Goal: Task Accomplishment & Management: Use online tool/utility

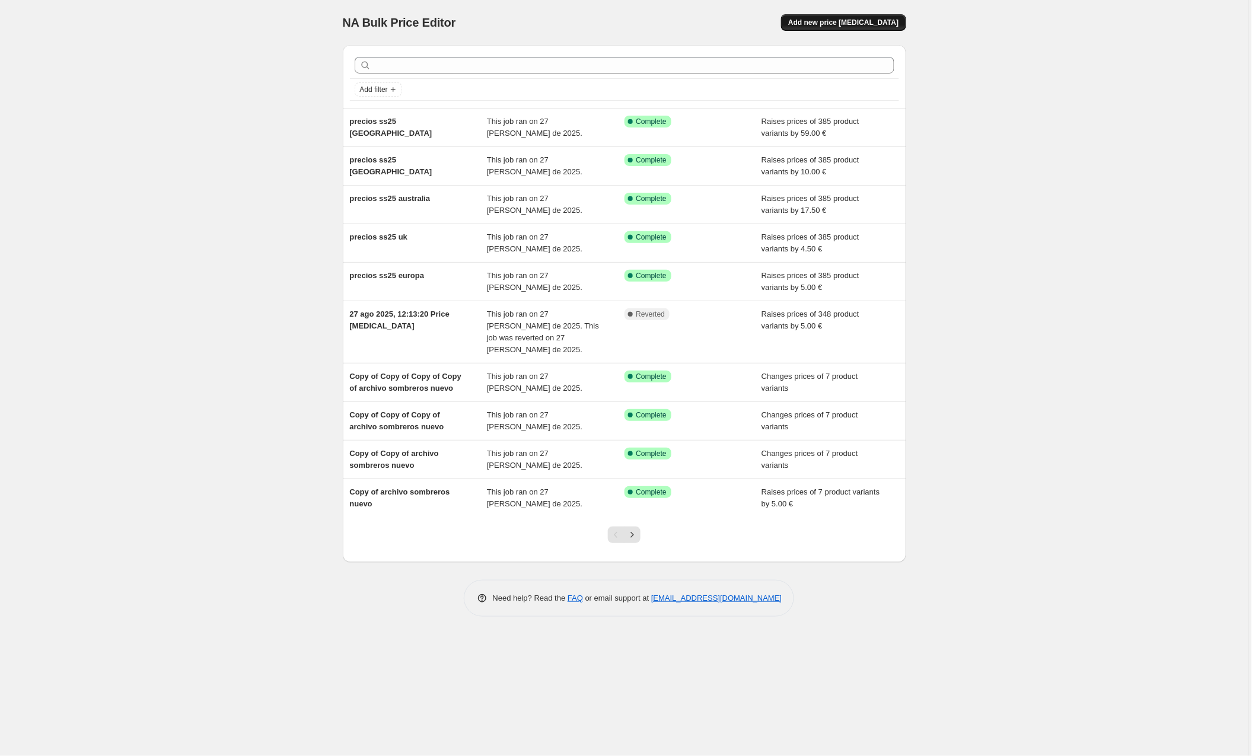
click at [848, 24] on span "Add new price [MEDICAL_DATA]" at bounding box center [843, 22] width 110 height 9
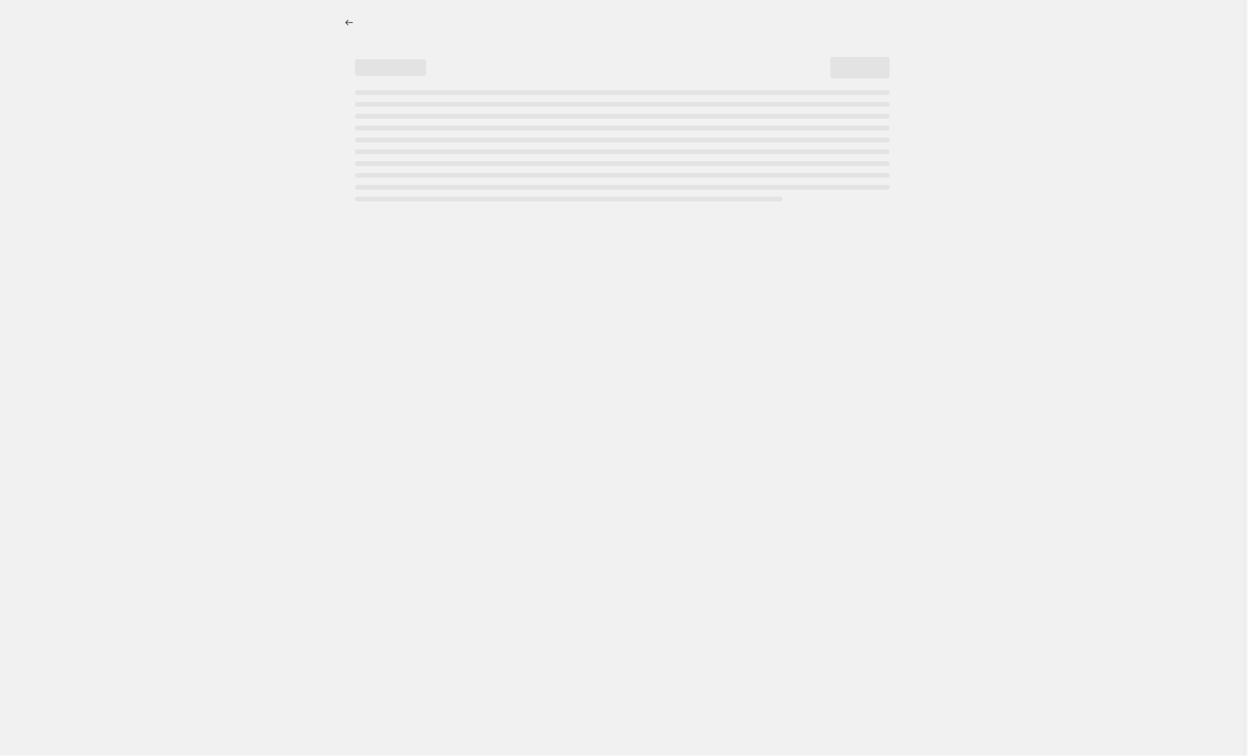
select select "percentage"
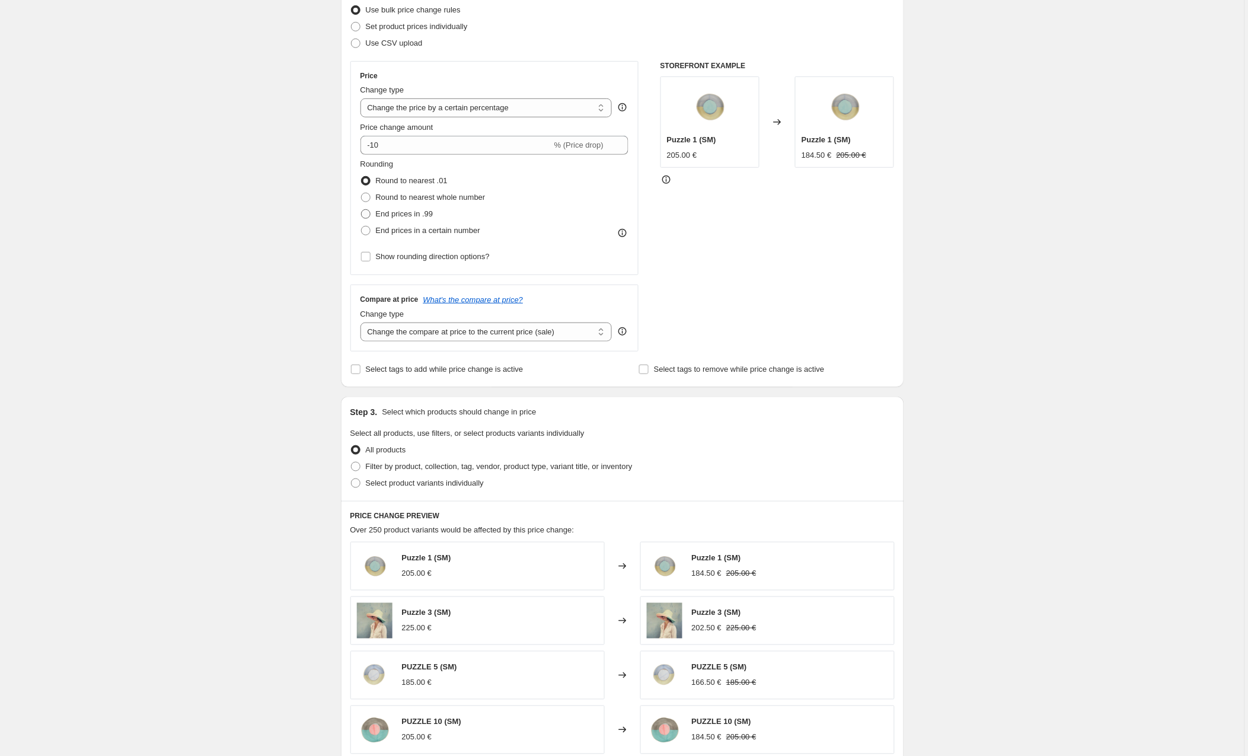
scroll to position [215, 0]
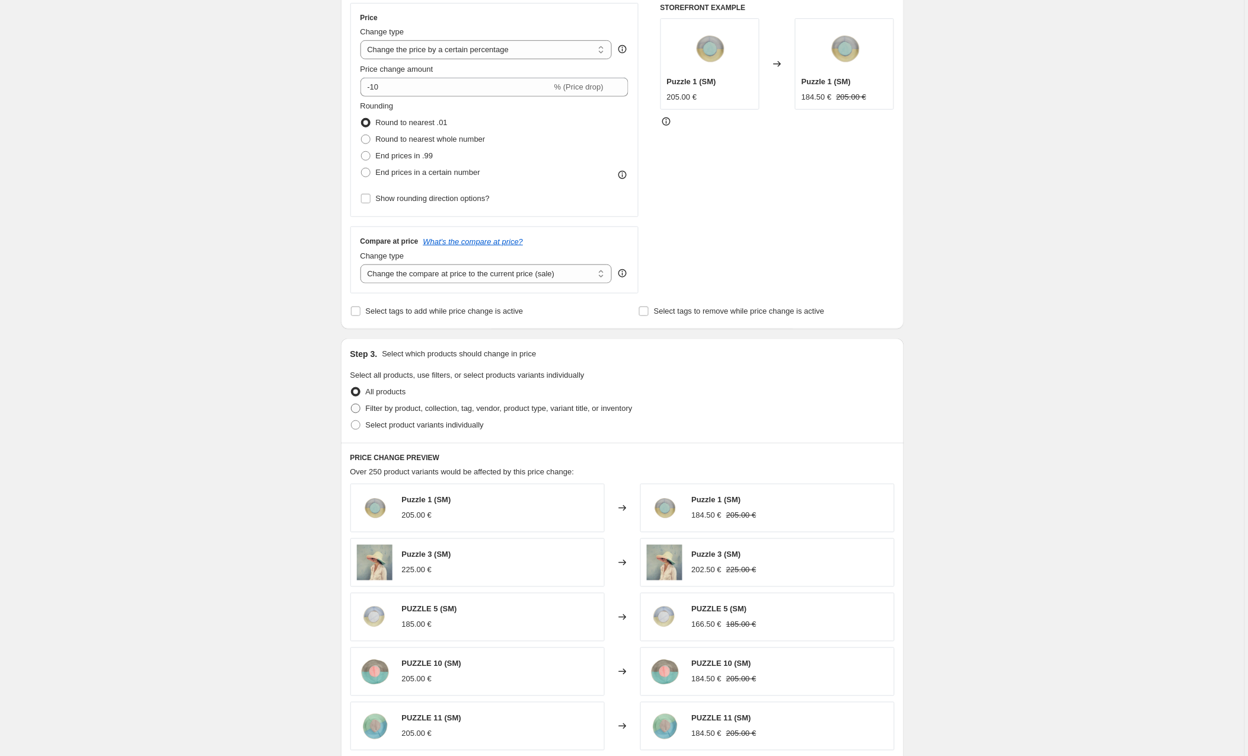
click at [357, 408] on span at bounding box center [355, 408] width 9 height 9
click at [352, 405] on input "Filter by product, collection, tag, vendor, product type, variant title, or inv…" at bounding box center [351, 404] width 1 height 1
radio input "true"
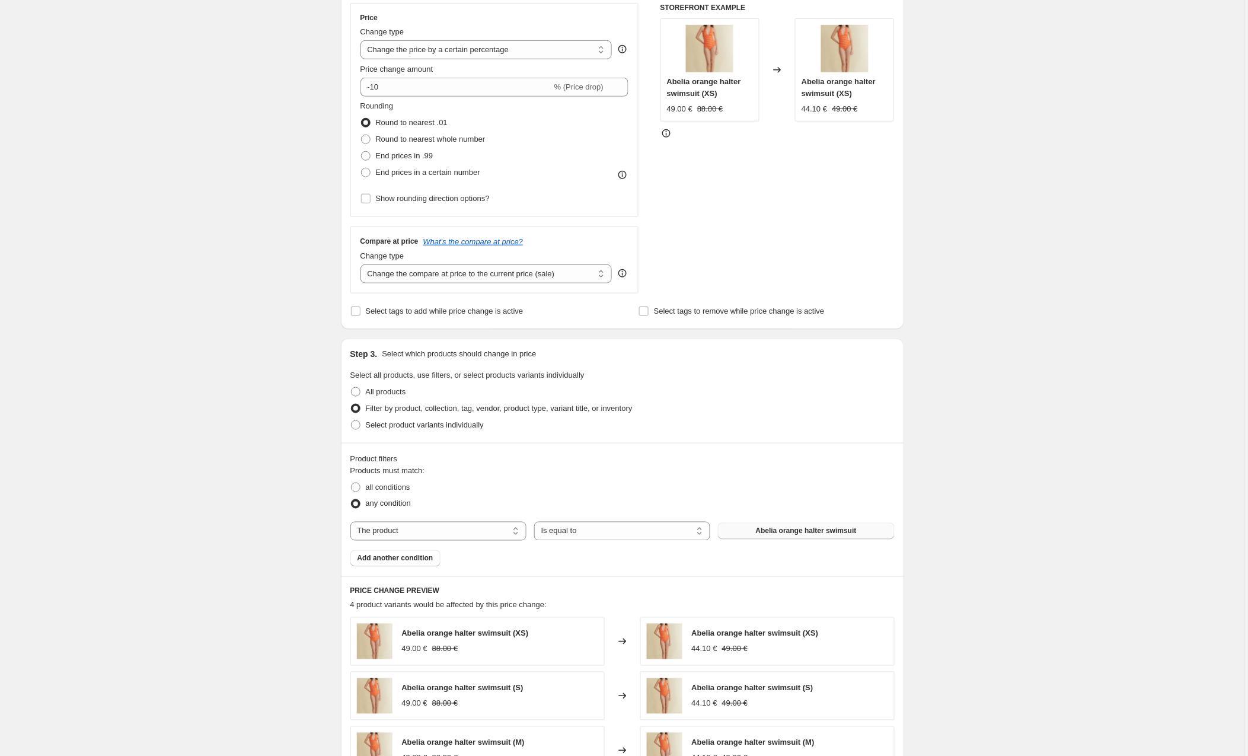
click at [766, 527] on button "Abelia orange halter swimsuit" at bounding box center [806, 531] width 176 height 17
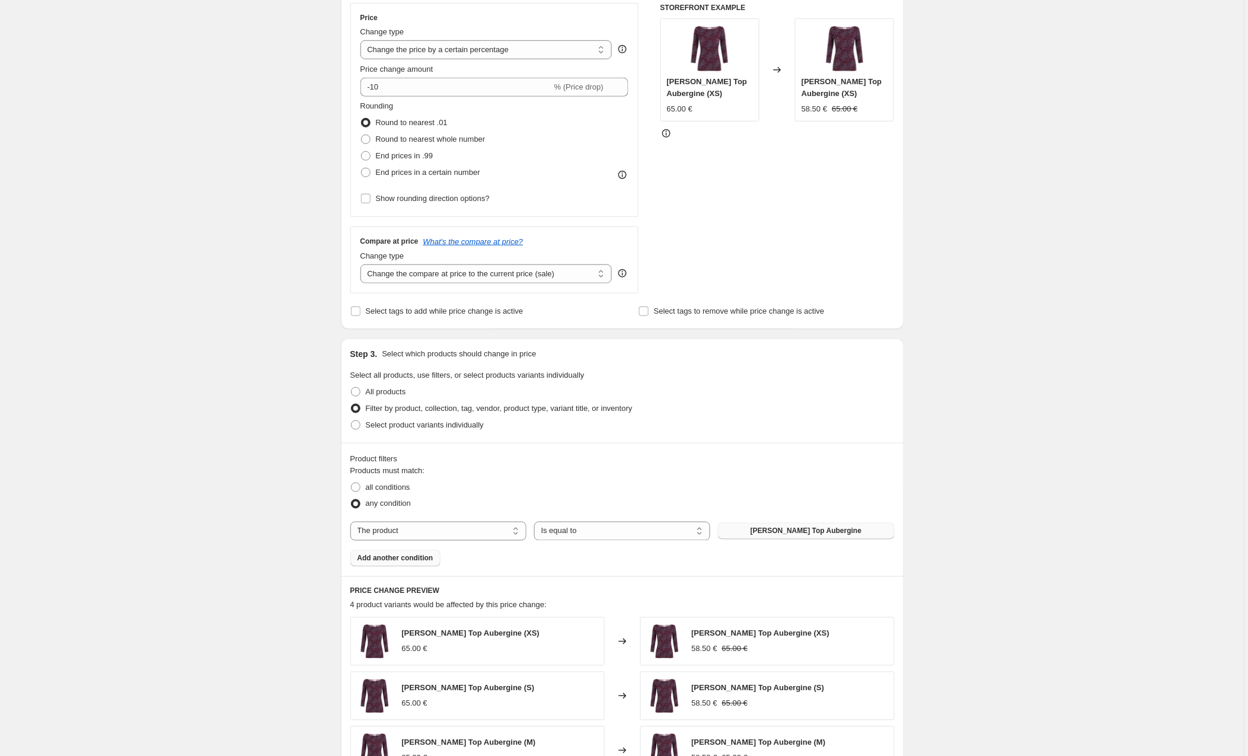
click at [394, 560] on span "Add another condition" at bounding box center [396, 558] width 76 height 9
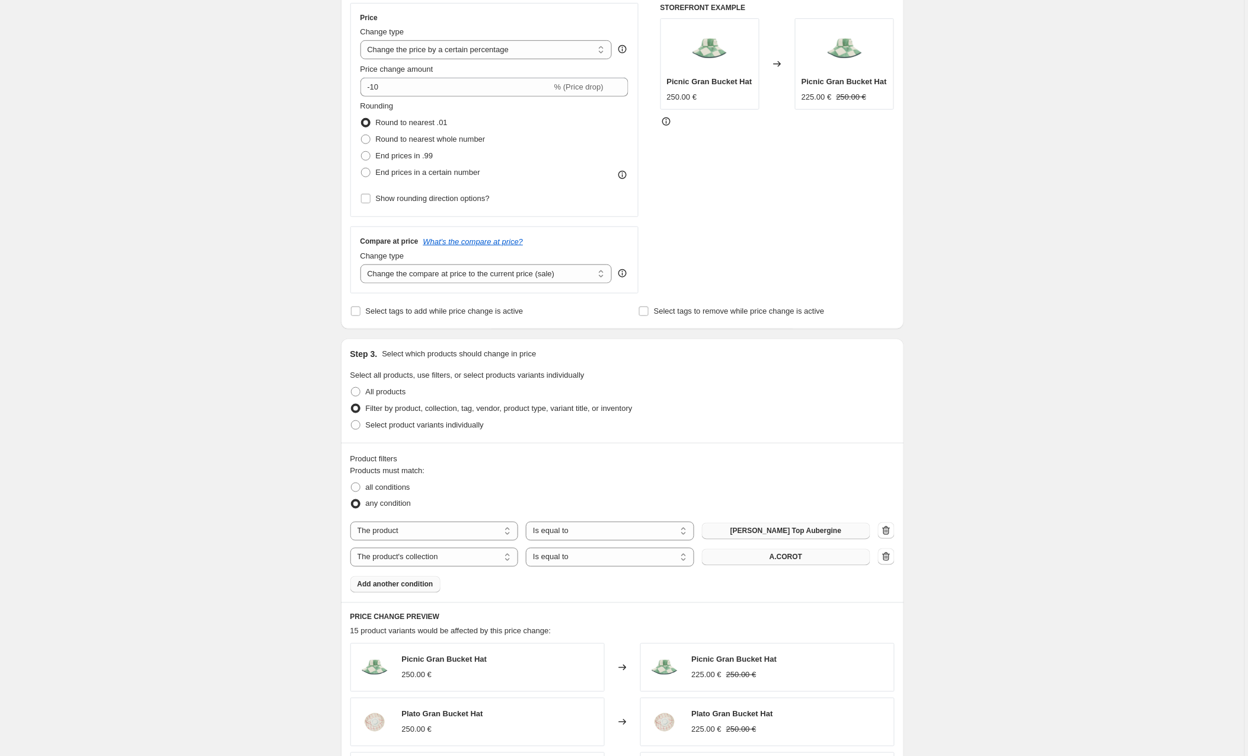
click at [762, 560] on button "A.COROT" at bounding box center [786, 557] width 168 height 17
select select "product"
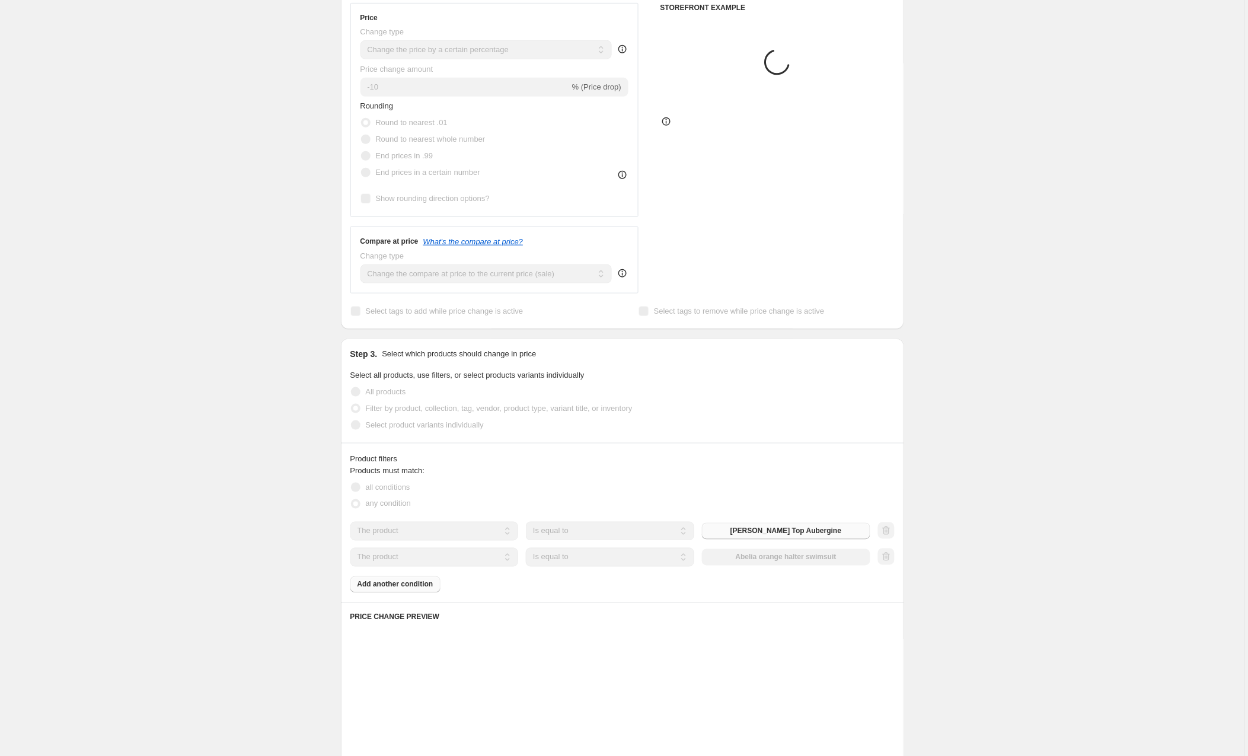
click at [788, 559] on div "The product The product's collection The product's tag The product's vendor The…" at bounding box center [611, 557] width 520 height 19
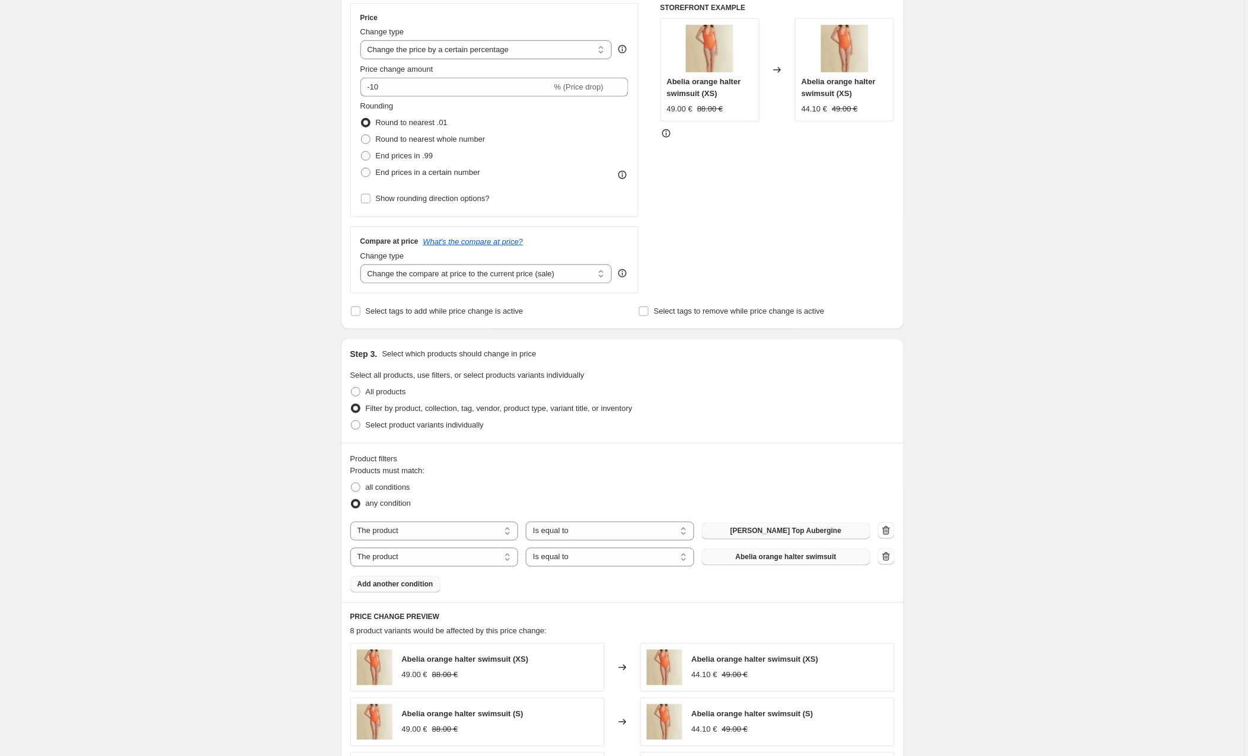
click at [766, 560] on span "Abelia orange halter swimsuit" at bounding box center [786, 557] width 101 height 9
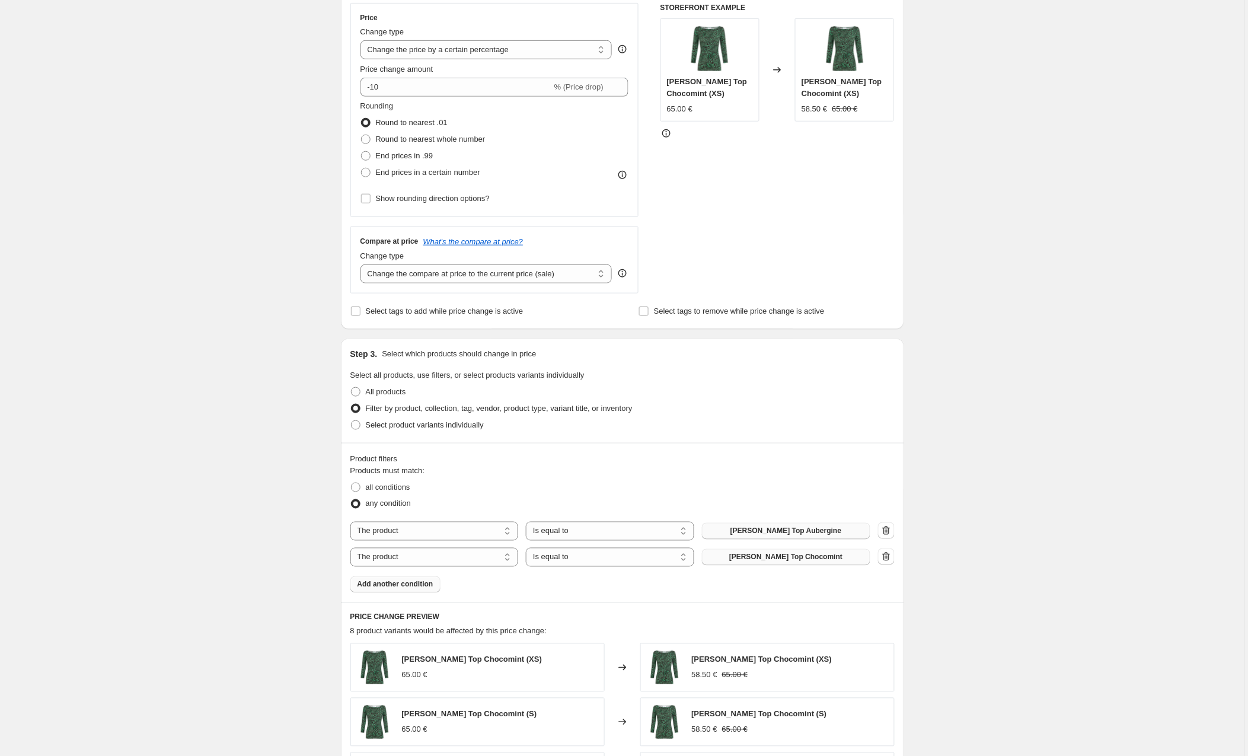
click at [409, 588] on span "Add another condition" at bounding box center [396, 584] width 76 height 9
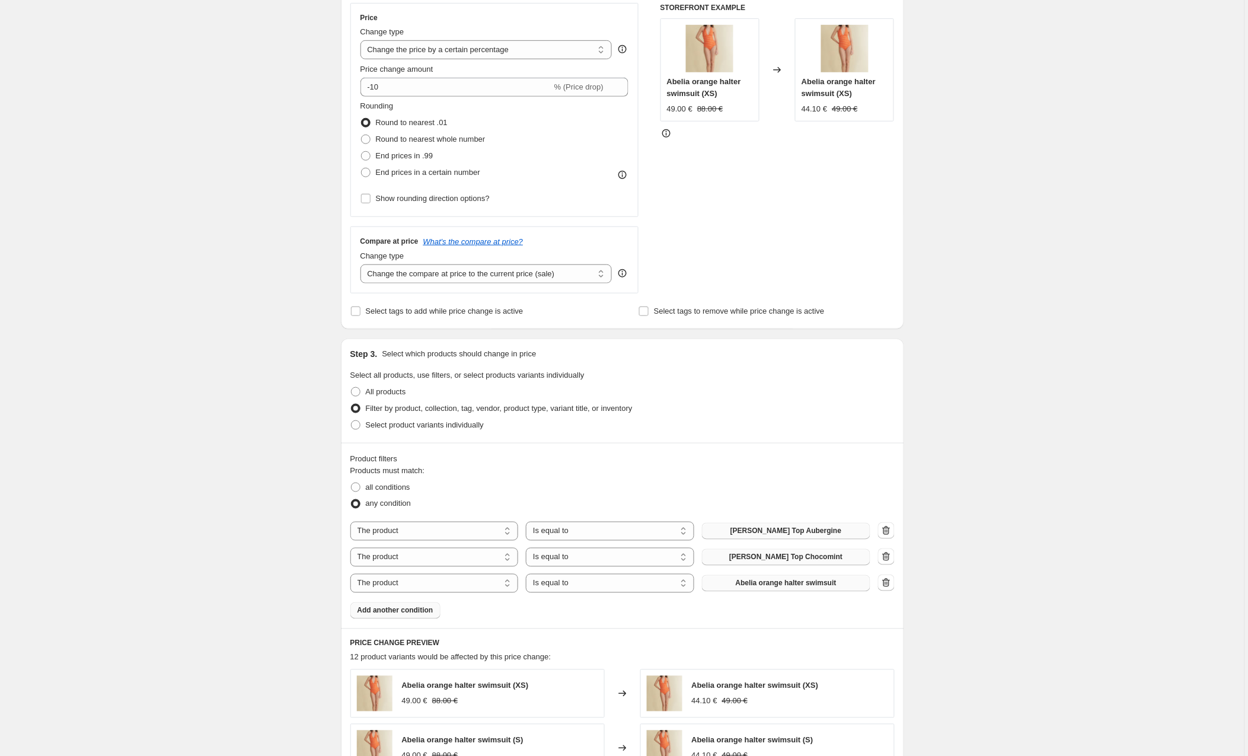
click at [758, 583] on span "Abelia orange halter swimsuit" at bounding box center [786, 583] width 101 height 9
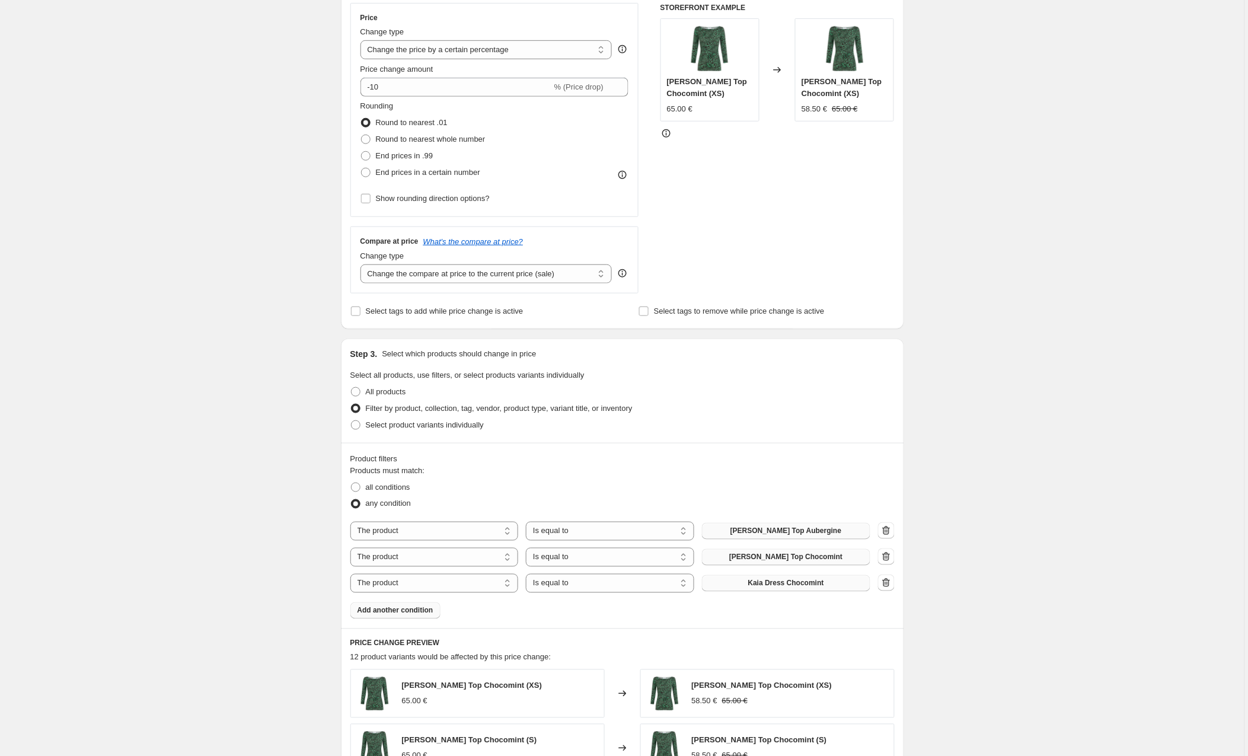
click at [394, 617] on button "Add another condition" at bounding box center [396, 611] width 90 height 17
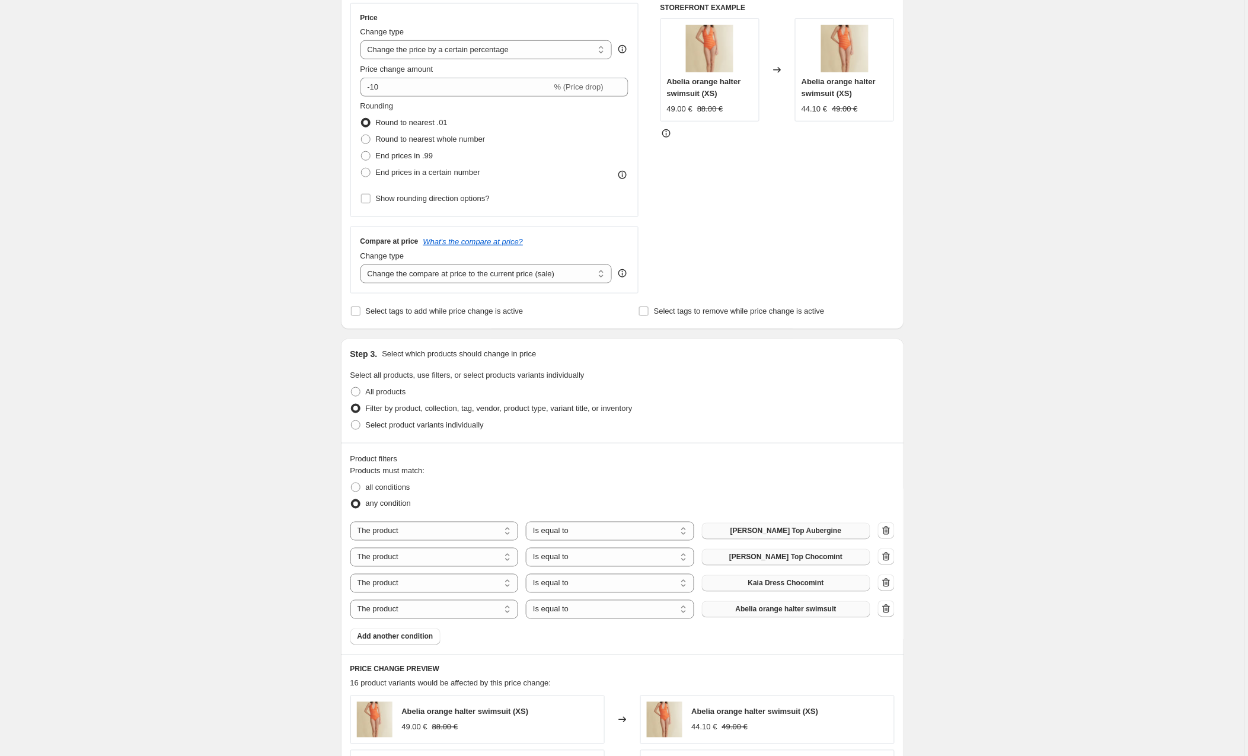
click at [737, 610] on span "Abelia orange halter swimsuit" at bounding box center [786, 609] width 101 height 9
click at [394, 639] on span "Add another condition" at bounding box center [396, 636] width 76 height 9
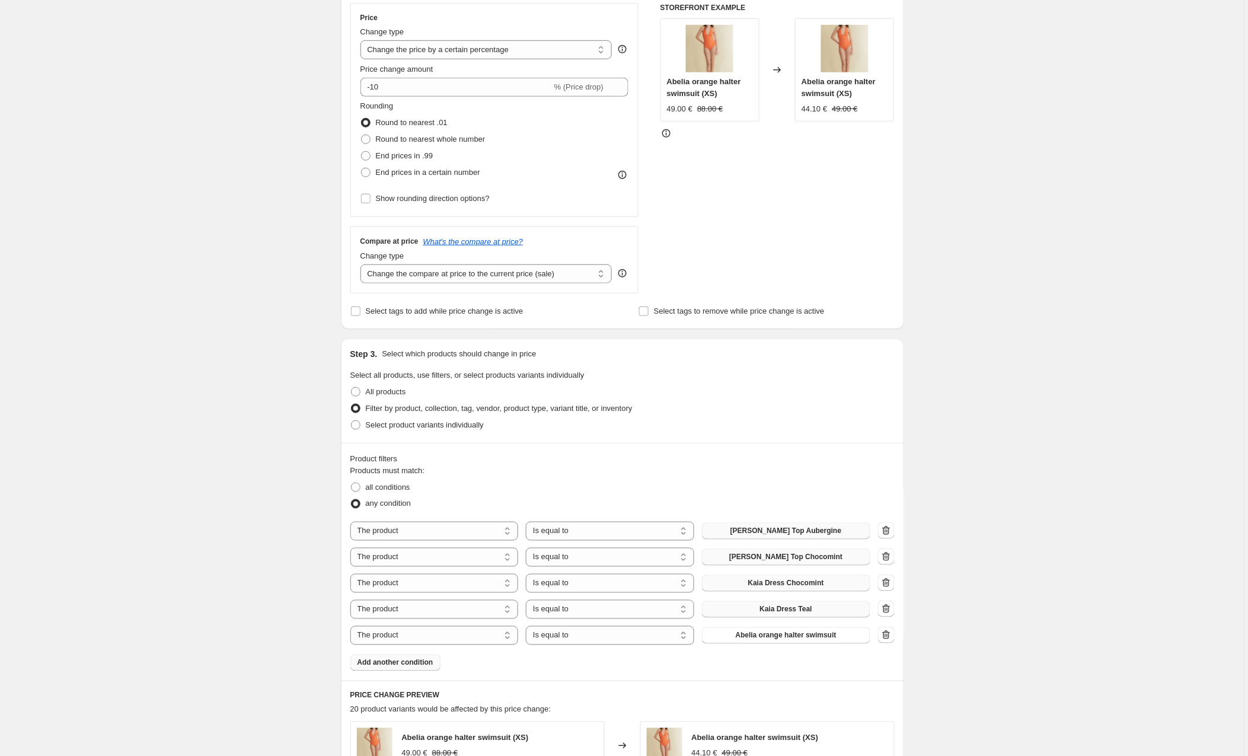
click at [700, 638] on div "The product The product's collection The product's tag The product's vendor The…" at bounding box center [611, 635] width 520 height 19
click at [738, 637] on span "Abelia orange halter swimsuit" at bounding box center [786, 635] width 101 height 9
click at [409, 665] on span "Add another condition" at bounding box center [396, 662] width 76 height 9
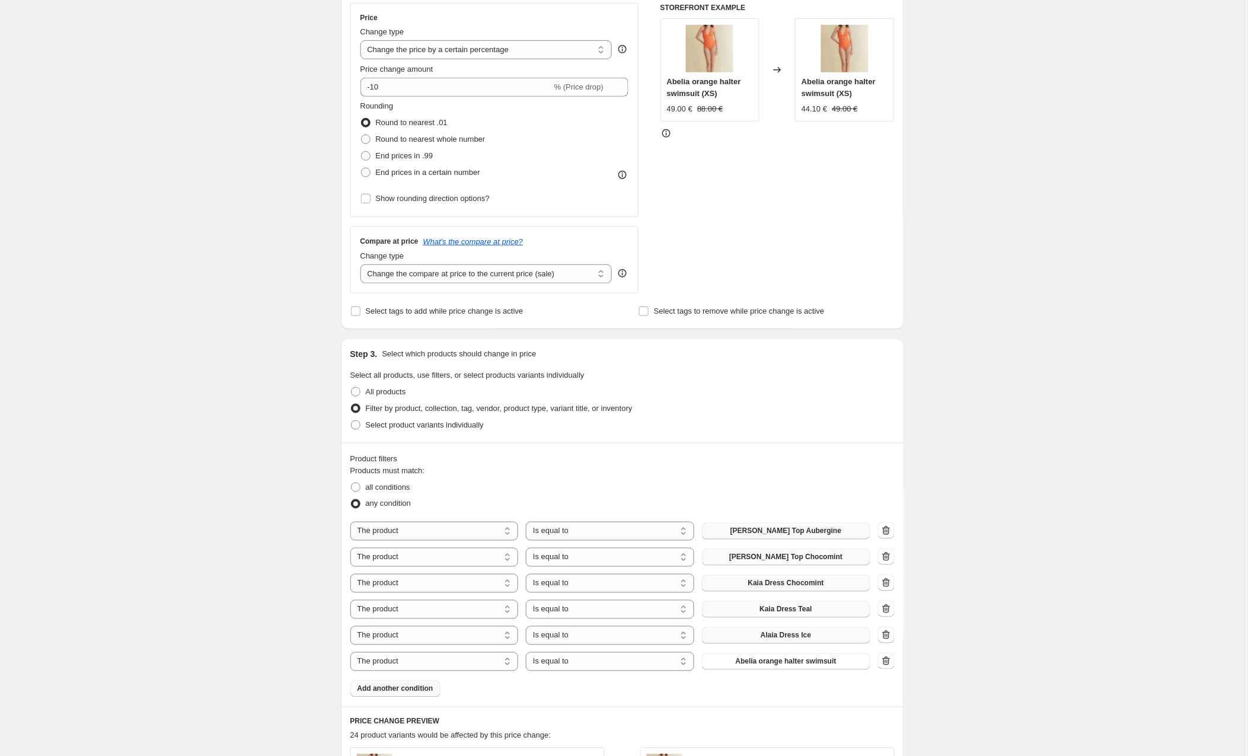
click at [754, 671] on div "The product The product's collection The product's tag The product's vendor The…" at bounding box center [611, 661] width 520 height 19
click at [756, 666] on span "Abelia orange halter swimsuit" at bounding box center [786, 661] width 101 height 9
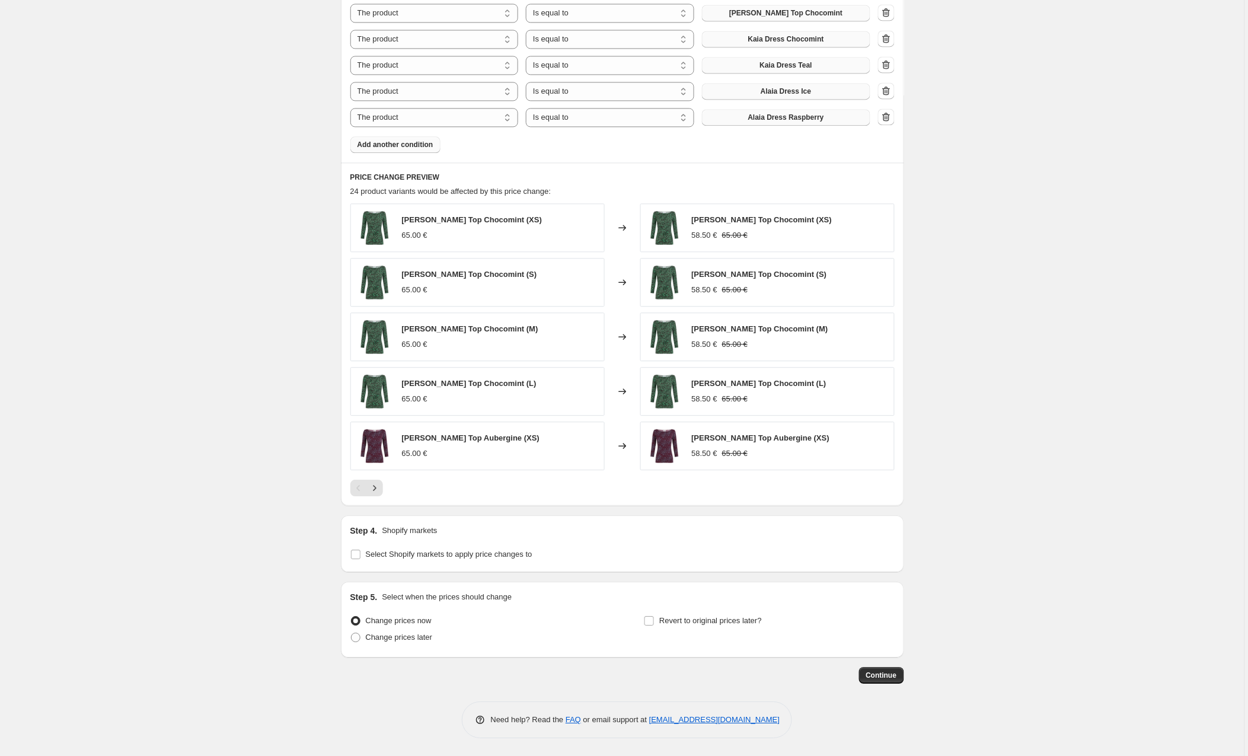
scroll to position [762, 0]
click at [355, 550] on input "Select Shopify markets to apply price changes to" at bounding box center [355, 554] width 9 height 9
checkbox input "true"
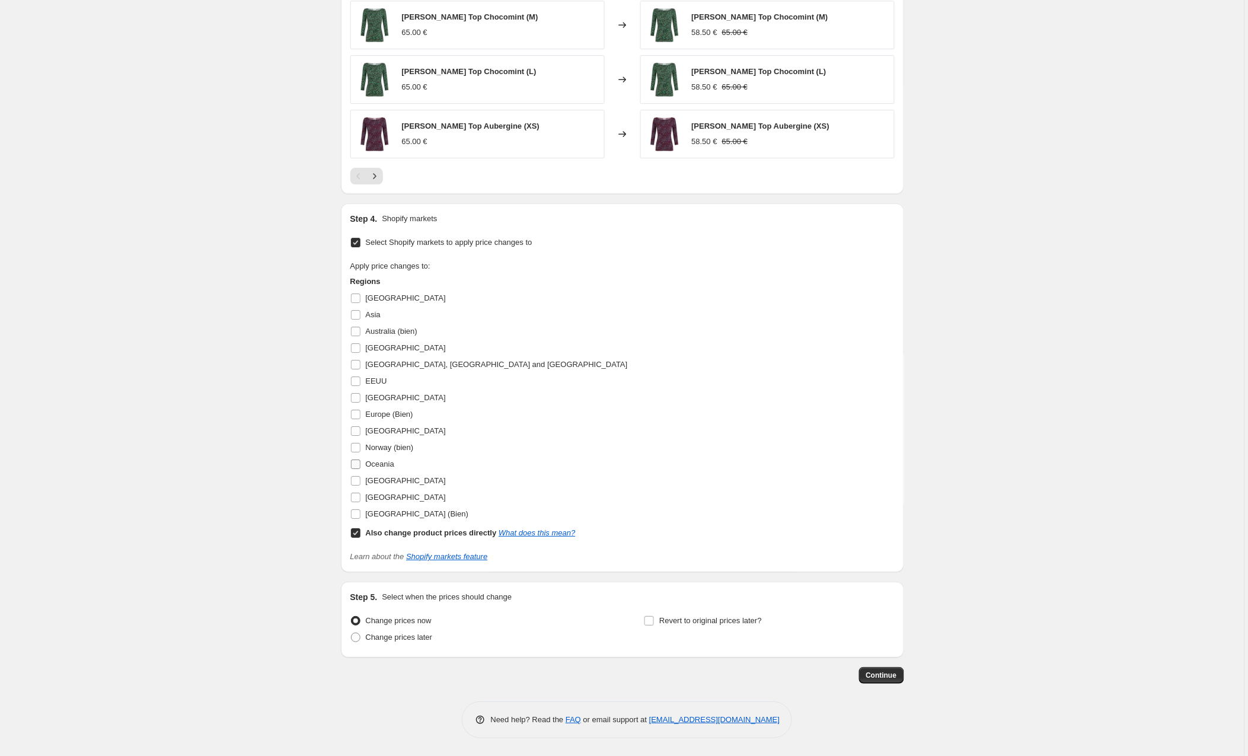
scroll to position [1076, 0]
click at [358, 397] on input "[GEOGRAPHIC_DATA]" at bounding box center [355, 397] width 9 height 9
checkbox input "true"
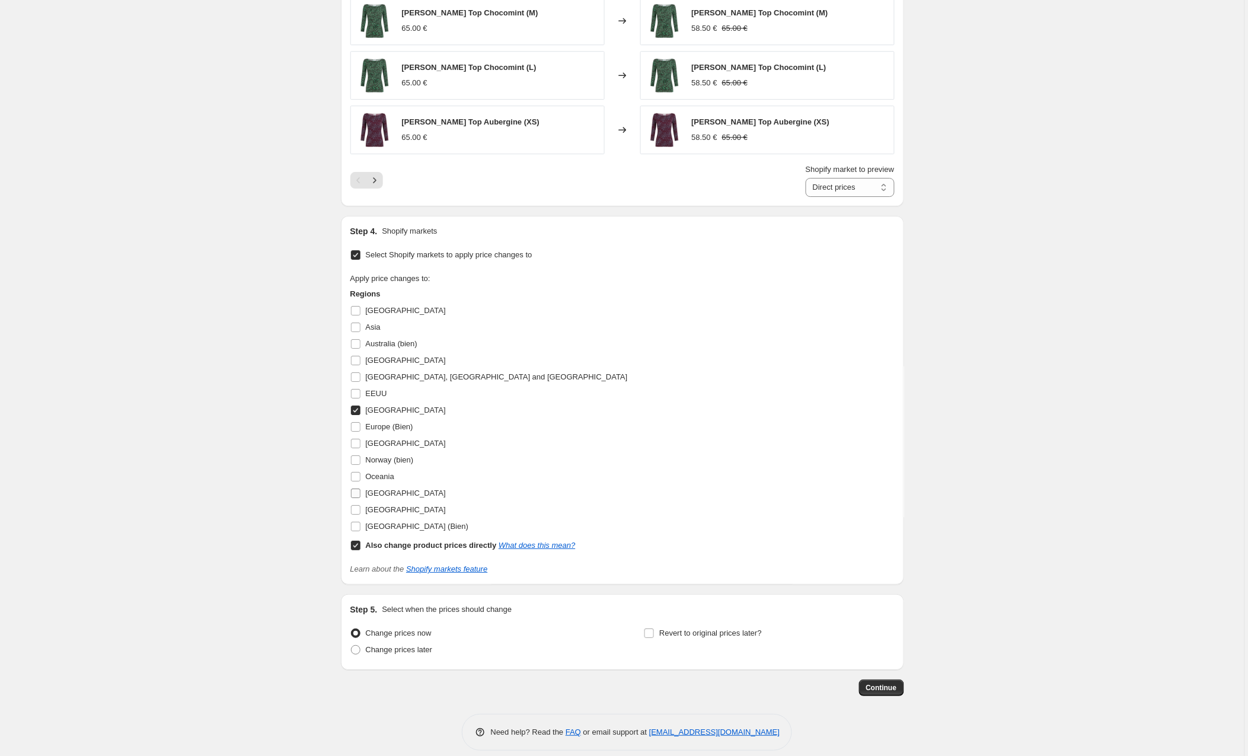
click at [355, 497] on input "[GEOGRAPHIC_DATA]" at bounding box center [355, 493] width 9 height 9
checkbox input "true"
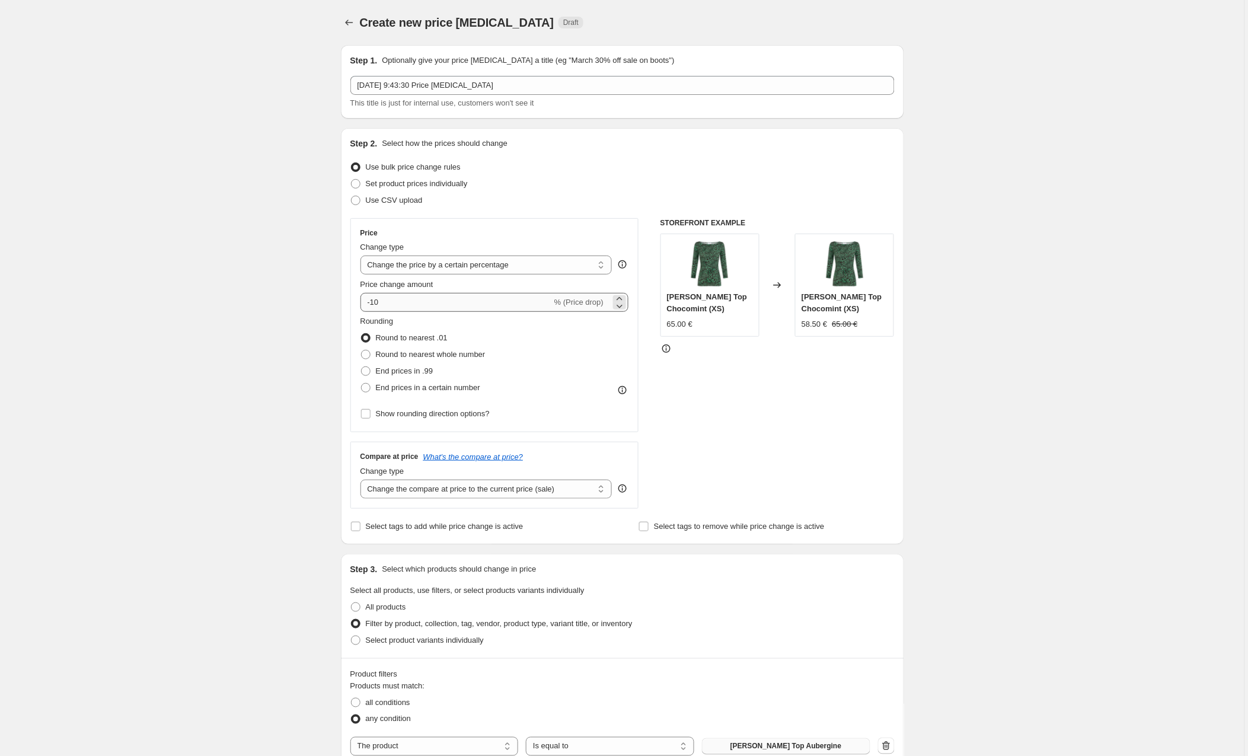
scroll to position [0, 0]
select select "no_change"
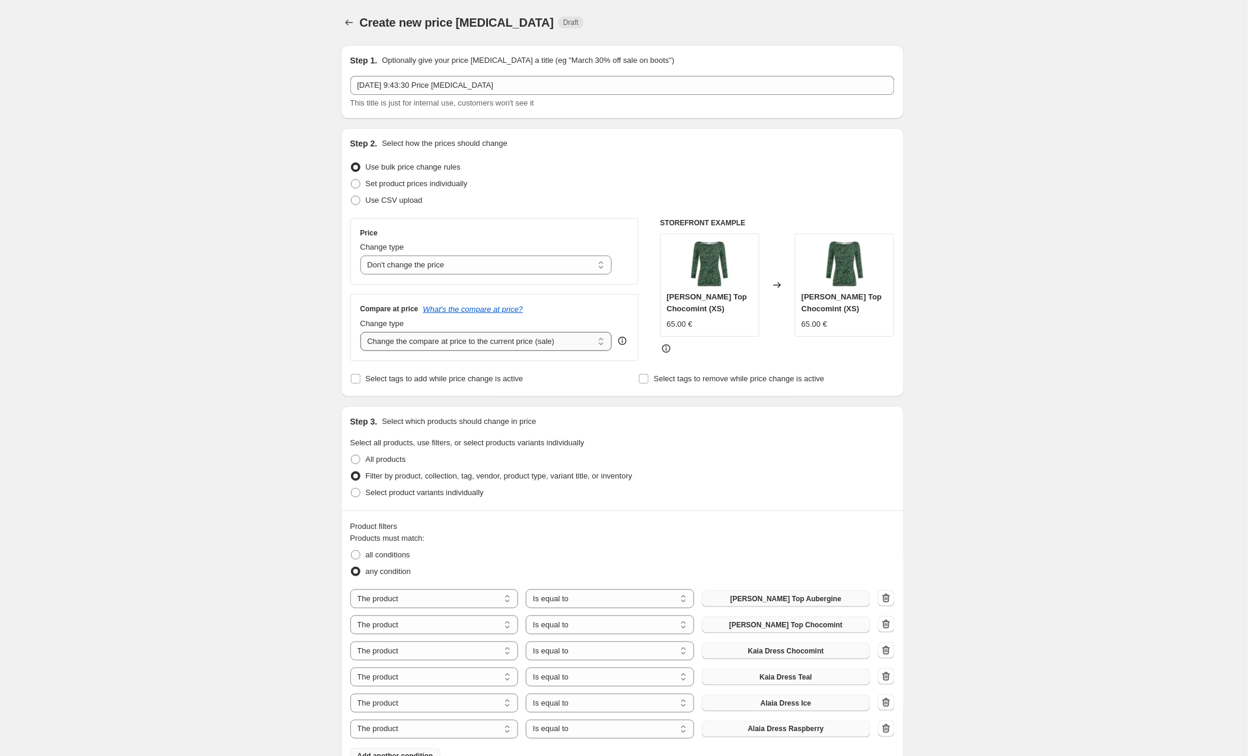
select select "no_change"
click at [772, 457] on div "All products" at bounding box center [623, 459] width 544 height 17
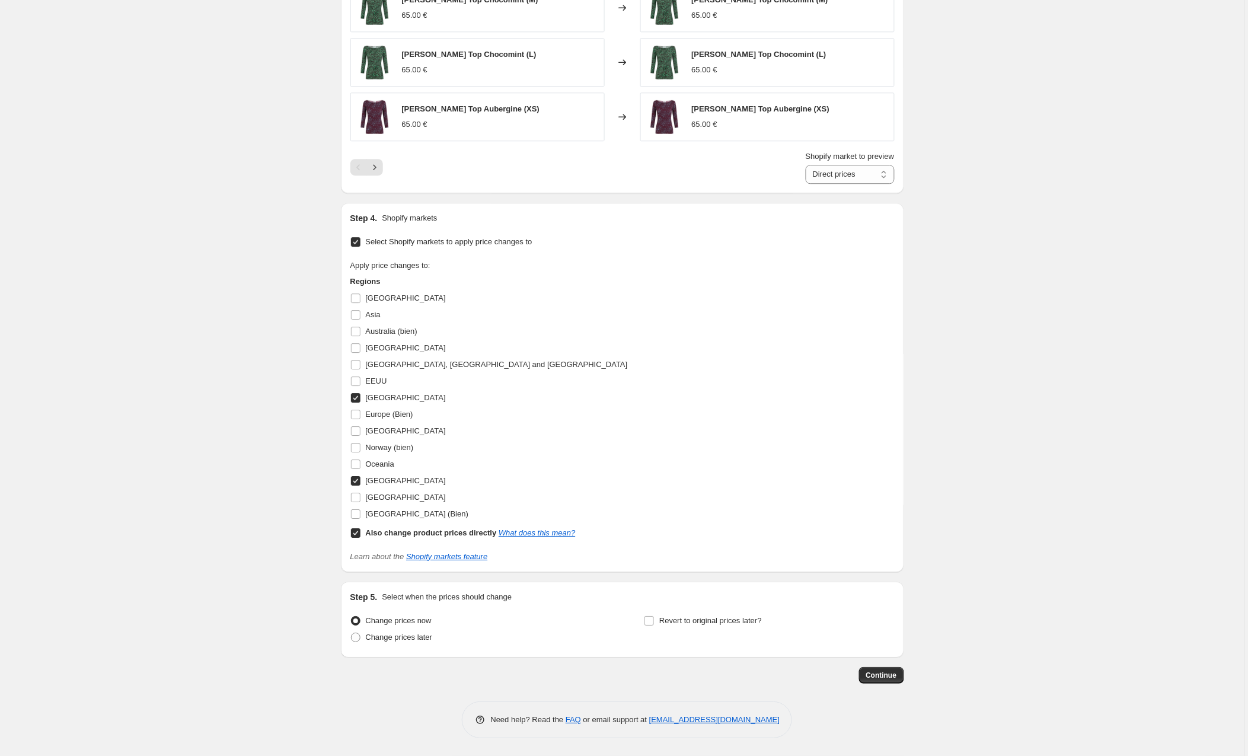
scroll to position [944, 0]
click at [882, 677] on span "Continue" at bounding box center [882, 675] width 31 height 9
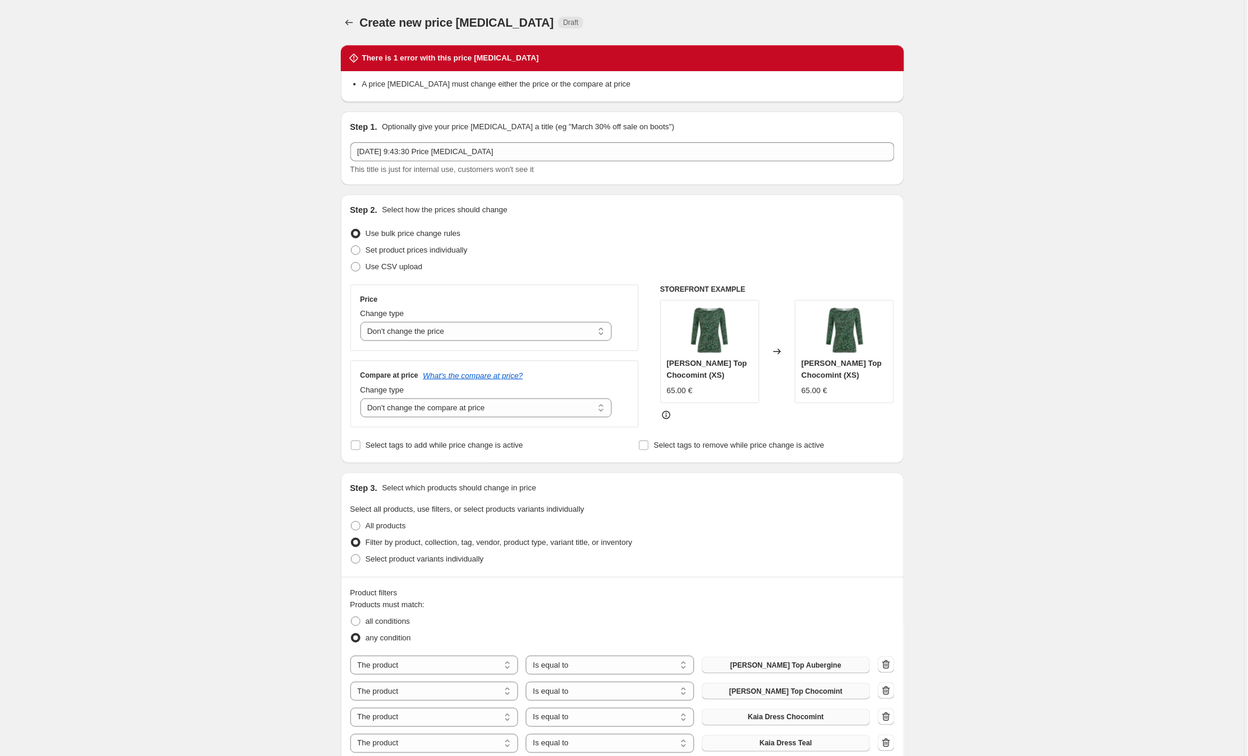
scroll to position [0, 0]
click at [361, 250] on span at bounding box center [355, 250] width 9 height 9
click at [352, 246] on input "Set product prices individually" at bounding box center [351, 246] width 1 height 1
radio input "true"
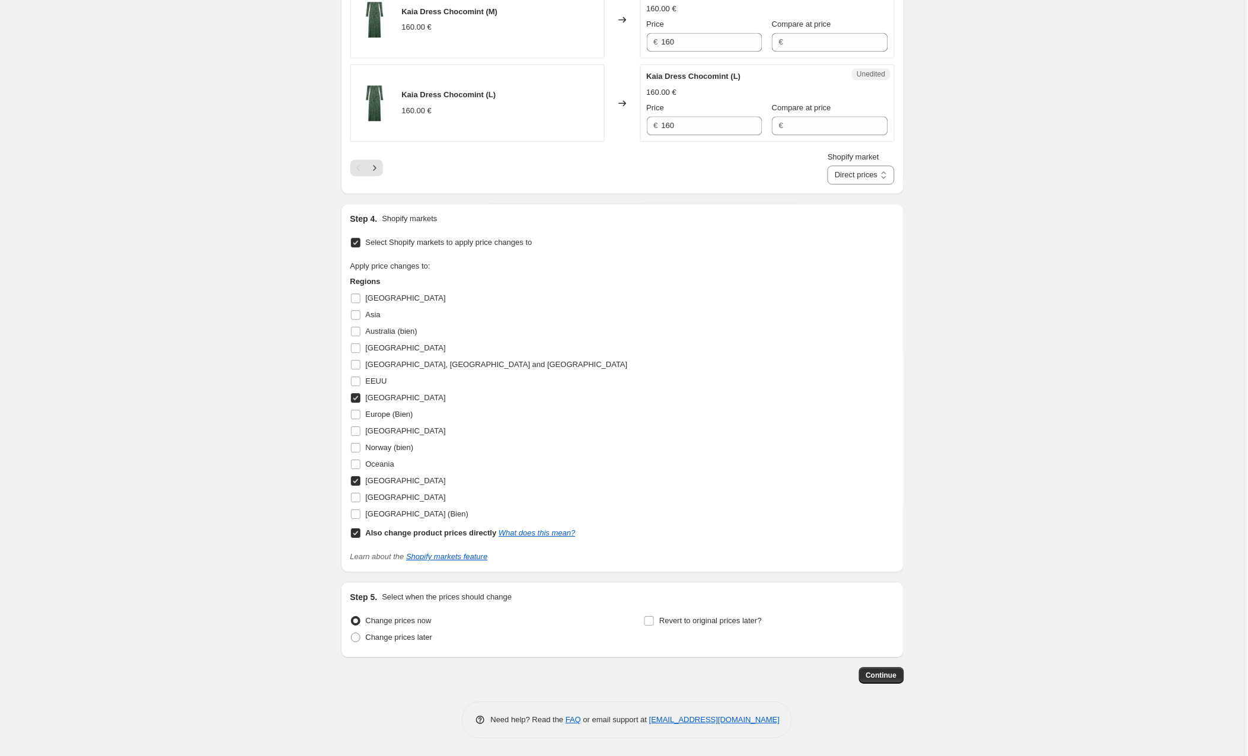
scroll to position [2259, 0]
click at [874, 675] on span "Continue" at bounding box center [882, 675] width 31 height 9
click at [358, 397] on input "[GEOGRAPHIC_DATA]" at bounding box center [355, 397] width 9 height 9
checkbox input "false"
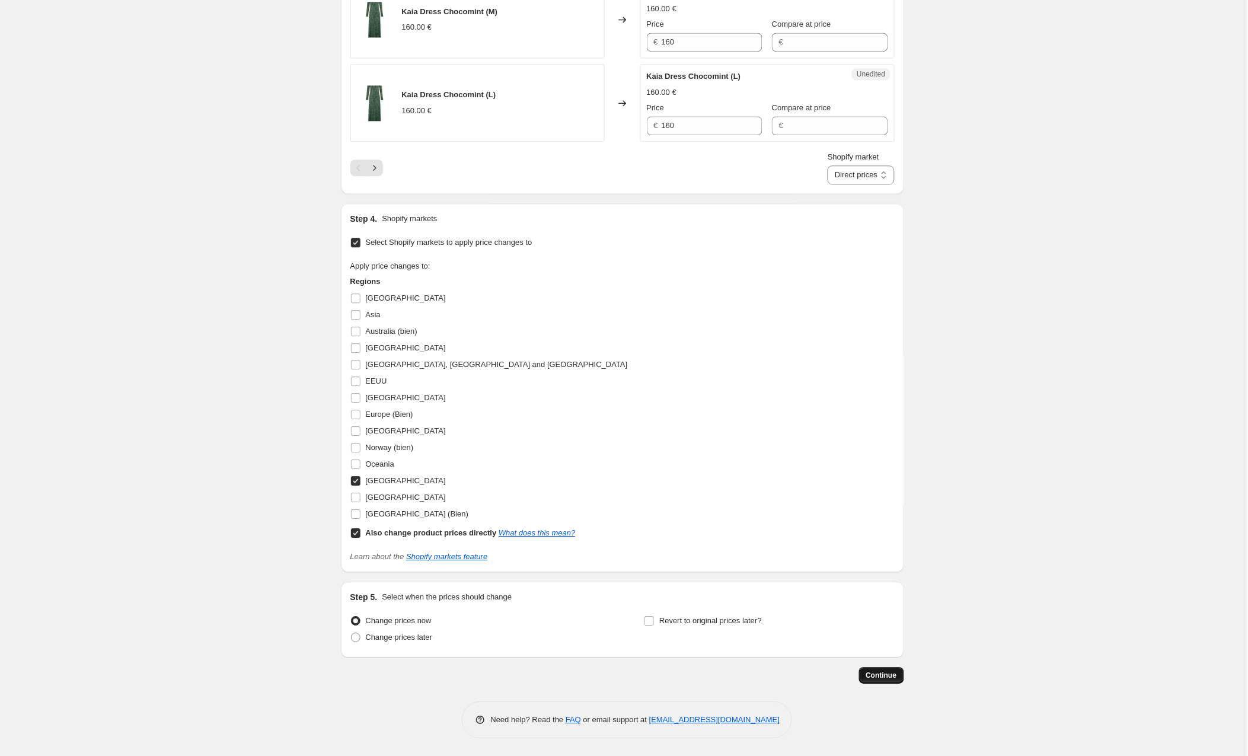
click at [888, 674] on span "Continue" at bounding box center [882, 675] width 31 height 9
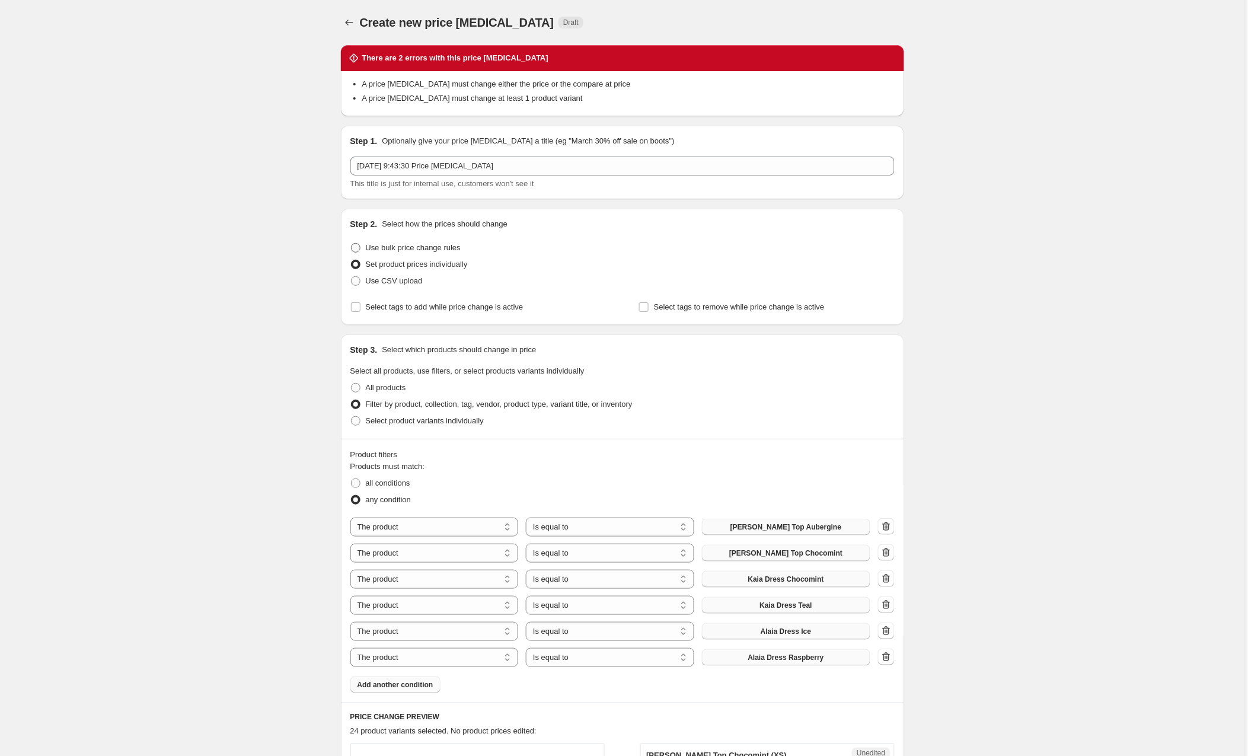
click at [358, 250] on span at bounding box center [355, 247] width 9 height 9
click at [352, 244] on input "Use bulk price change rules" at bounding box center [351, 243] width 1 height 1
radio input "true"
select select "no_change"
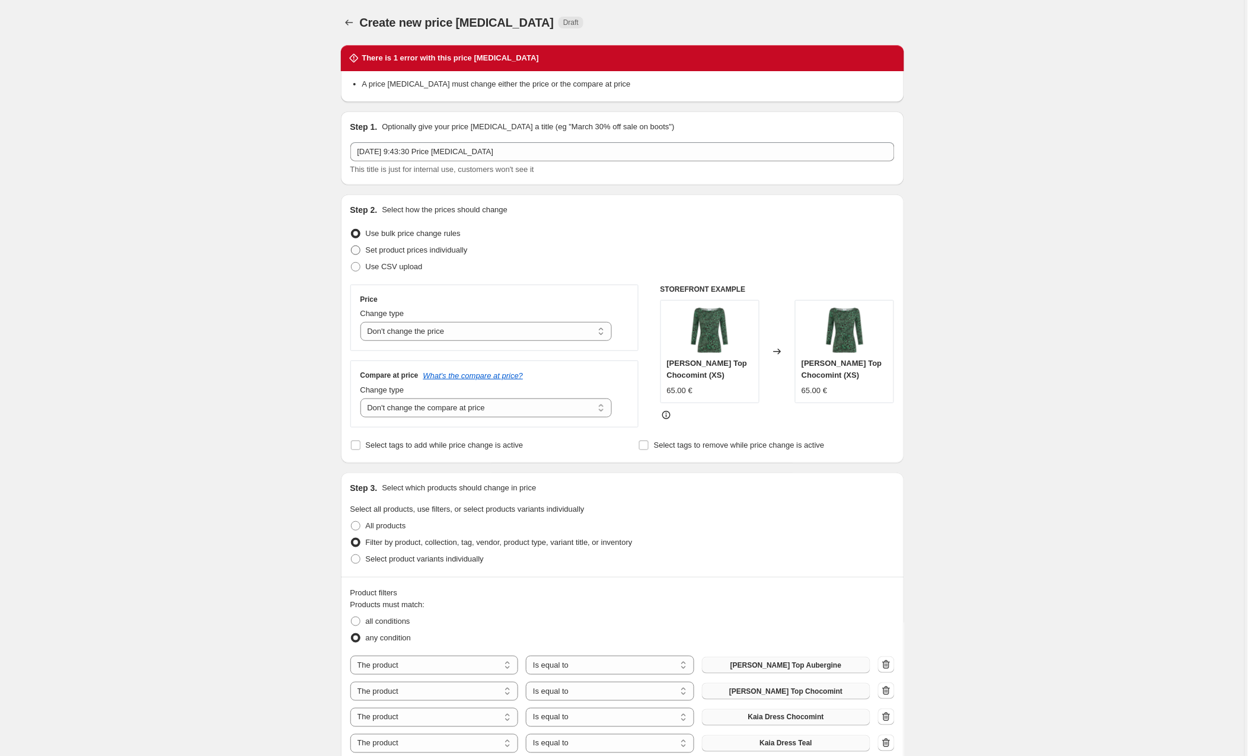
click at [355, 252] on span at bounding box center [355, 250] width 9 height 9
click at [352, 246] on input "Set product prices individually" at bounding box center [351, 246] width 1 height 1
radio input "true"
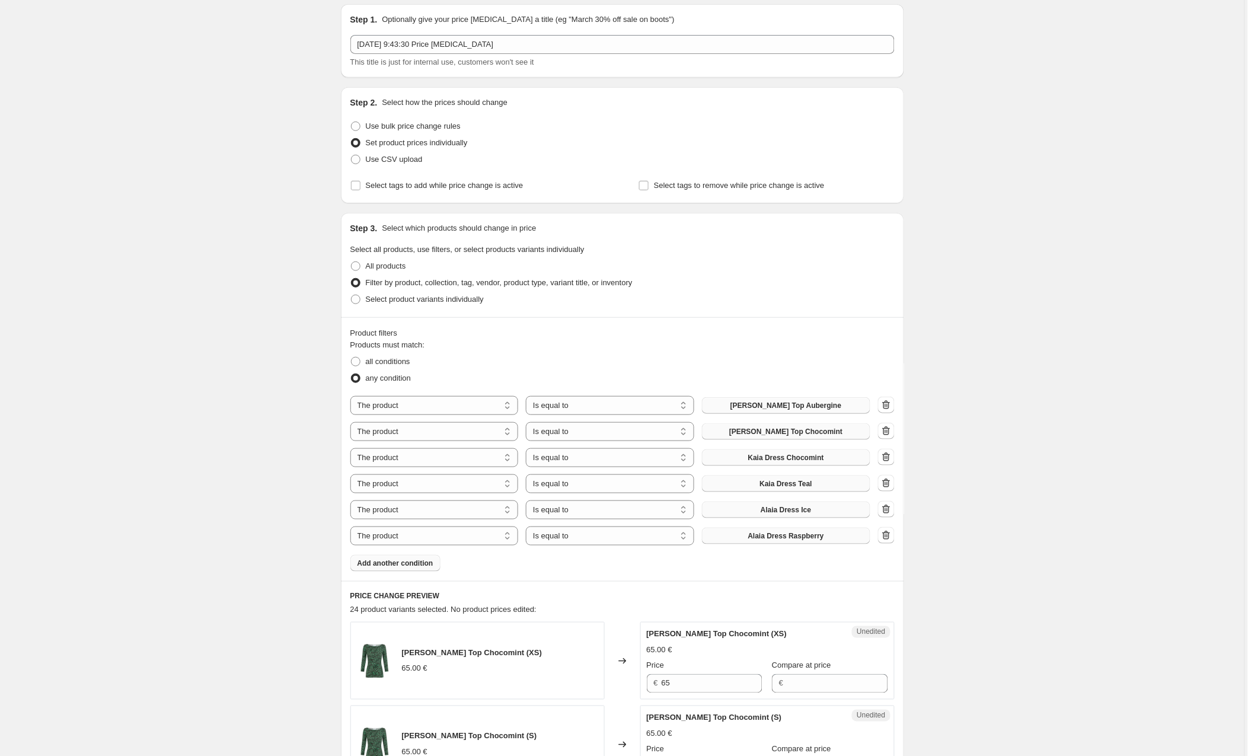
scroll to position [317, 0]
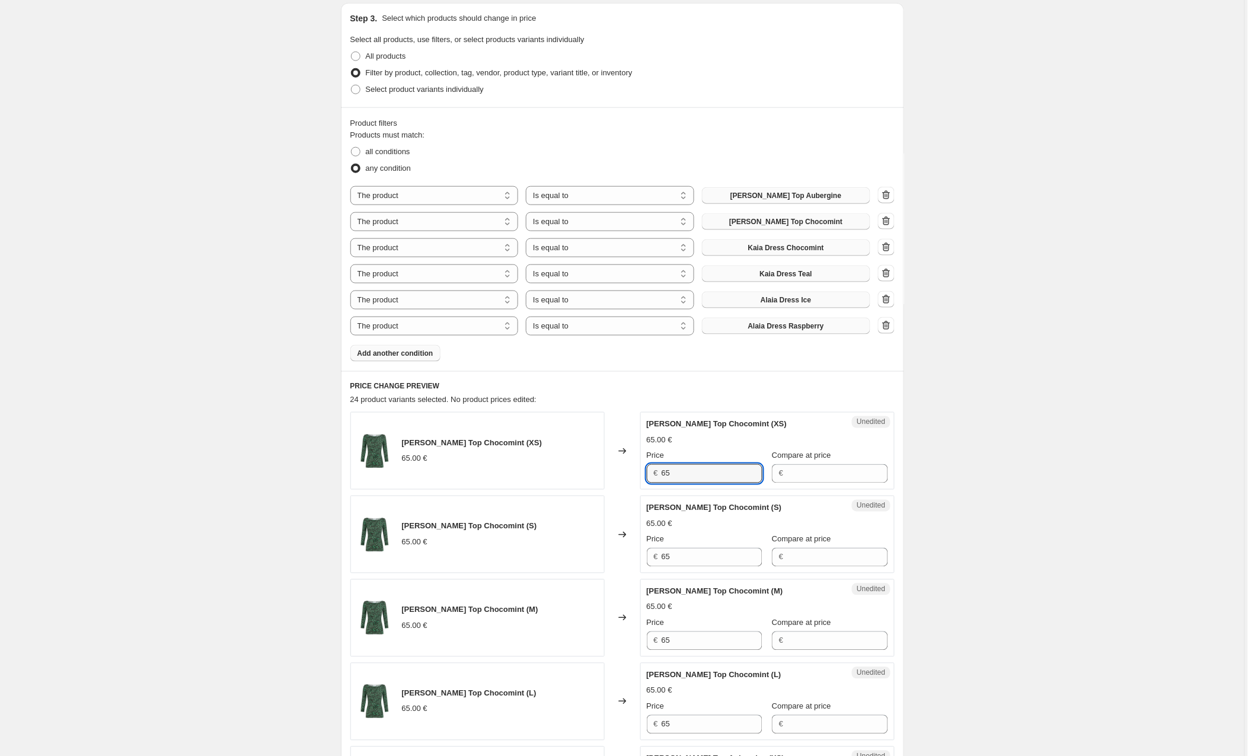
drag, startPoint x: 690, startPoint y: 475, endPoint x: 638, endPoint y: 471, distance: 51.8
click at [638, 471] on div "[PERSON_NAME] Top Chocomint (XS) 65.00 € Changed to Unedited [PERSON_NAME] Top …" at bounding box center [623, 451] width 544 height 78
type input "7"
type input "65"
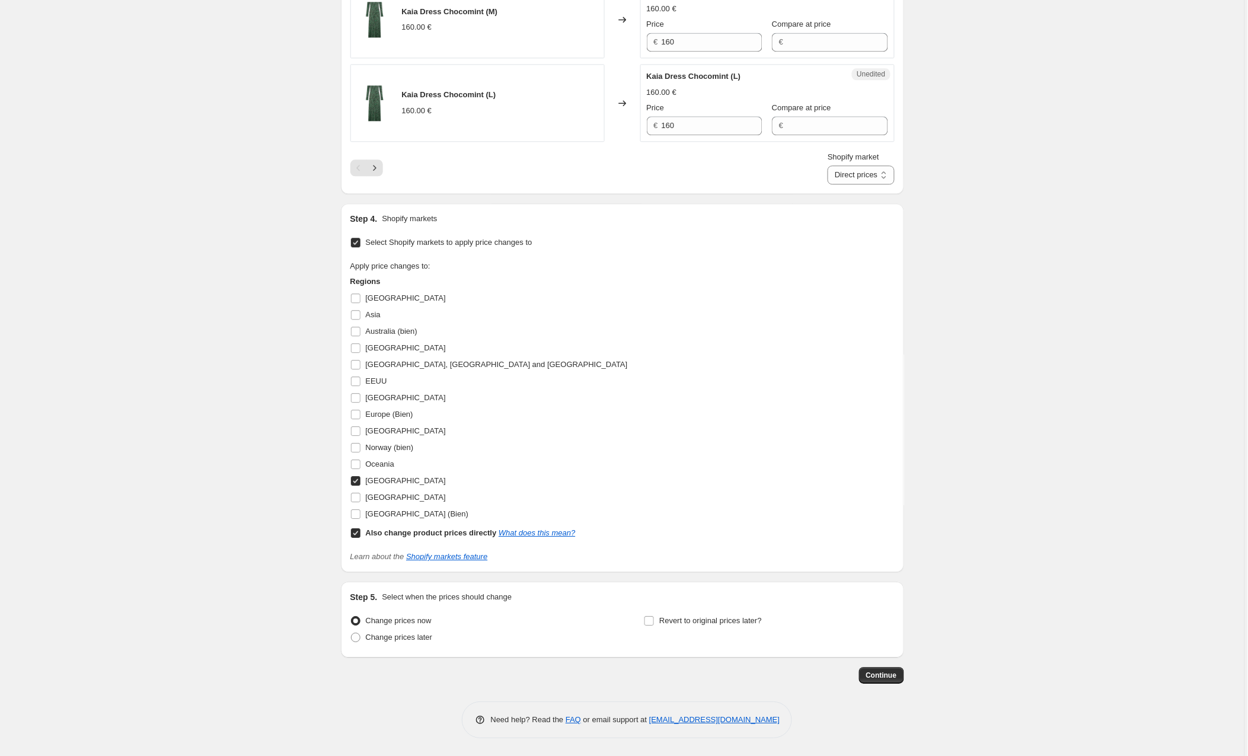
scroll to position [2259, 0]
click at [862, 673] on button "Continue" at bounding box center [881, 675] width 45 height 17
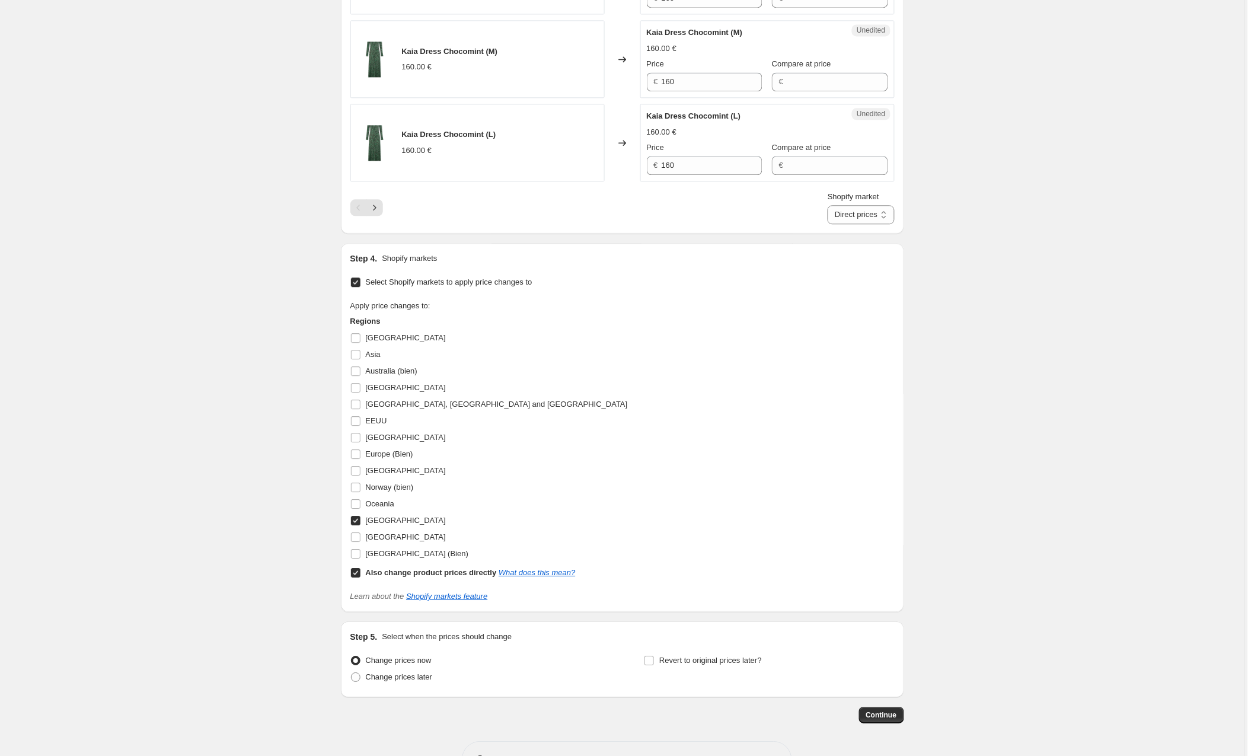
scroll to position [2231, 0]
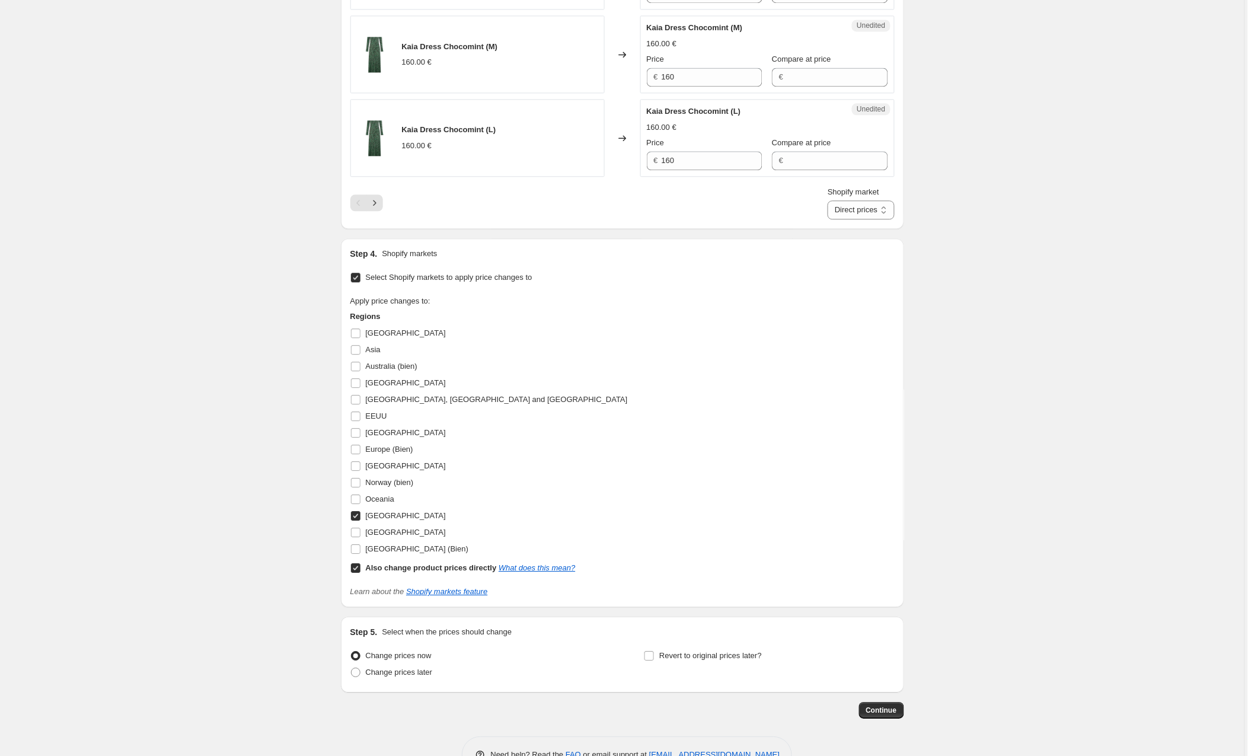
click at [355, 573] on input "Also change product prices directly What does this mean?" at bounding box center [355, 567] width 9 height 9
checkbox input "false"
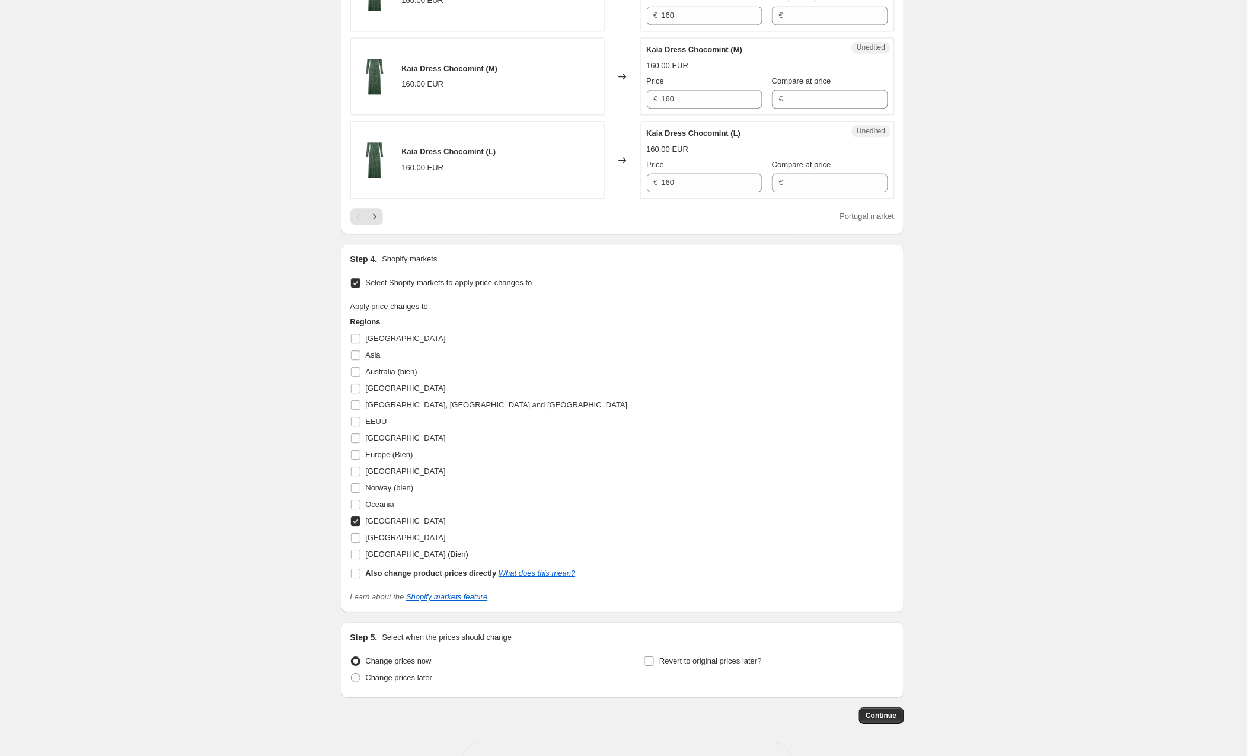
scroll to position [2243, 0]
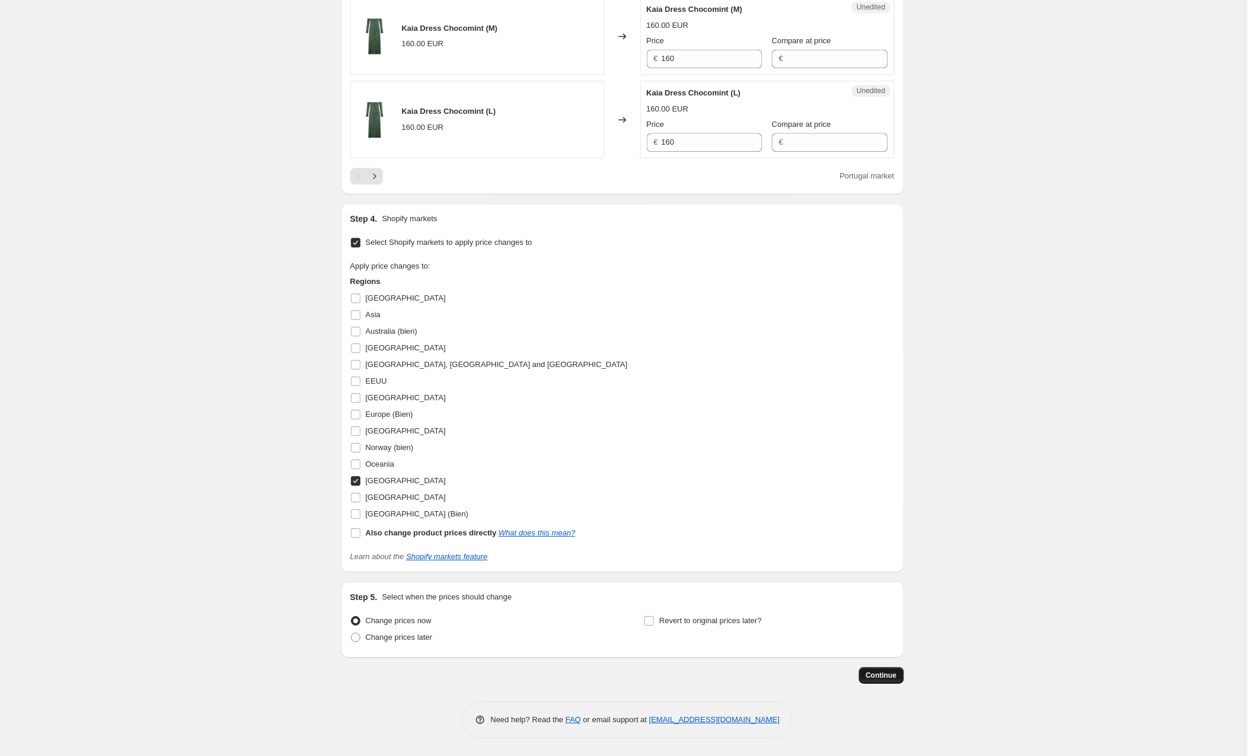
click at [883, 681] on button "Continue" at bounding box center [881, 675] width 45 height 17
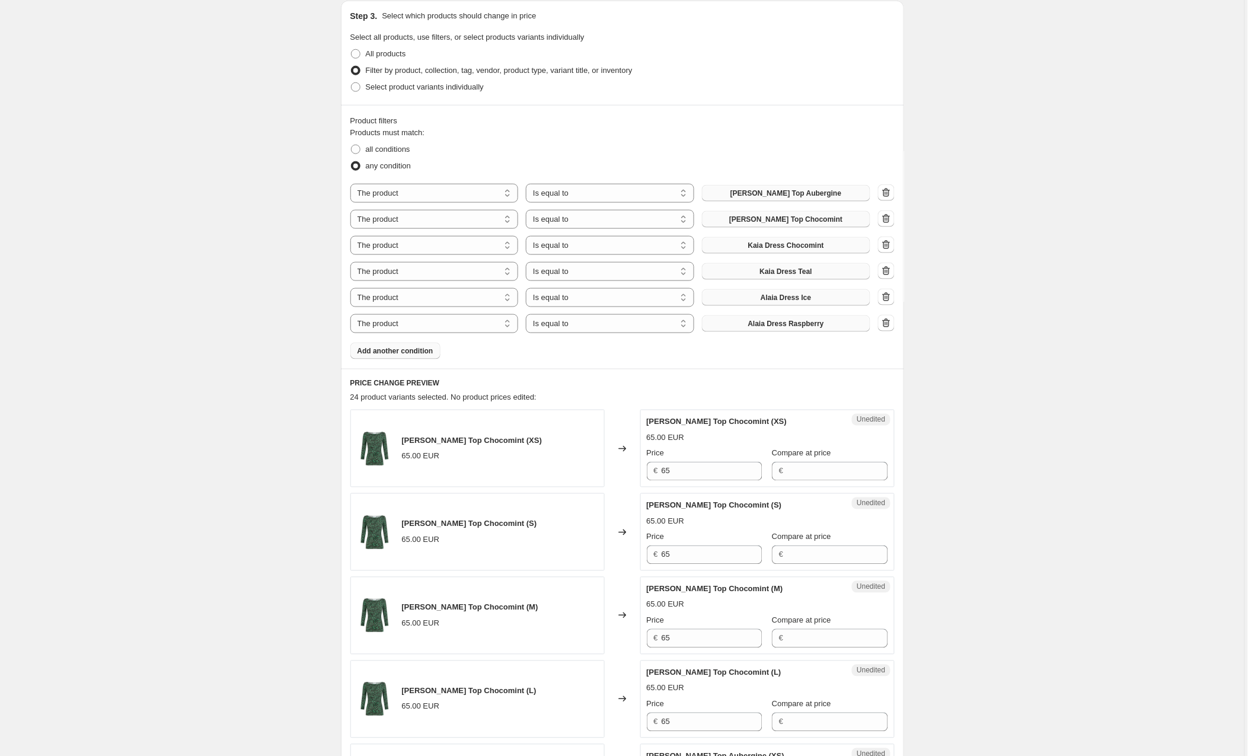
scroll to position [335, 0]
